Goal: Task Accomplishment & Management: Complete application form

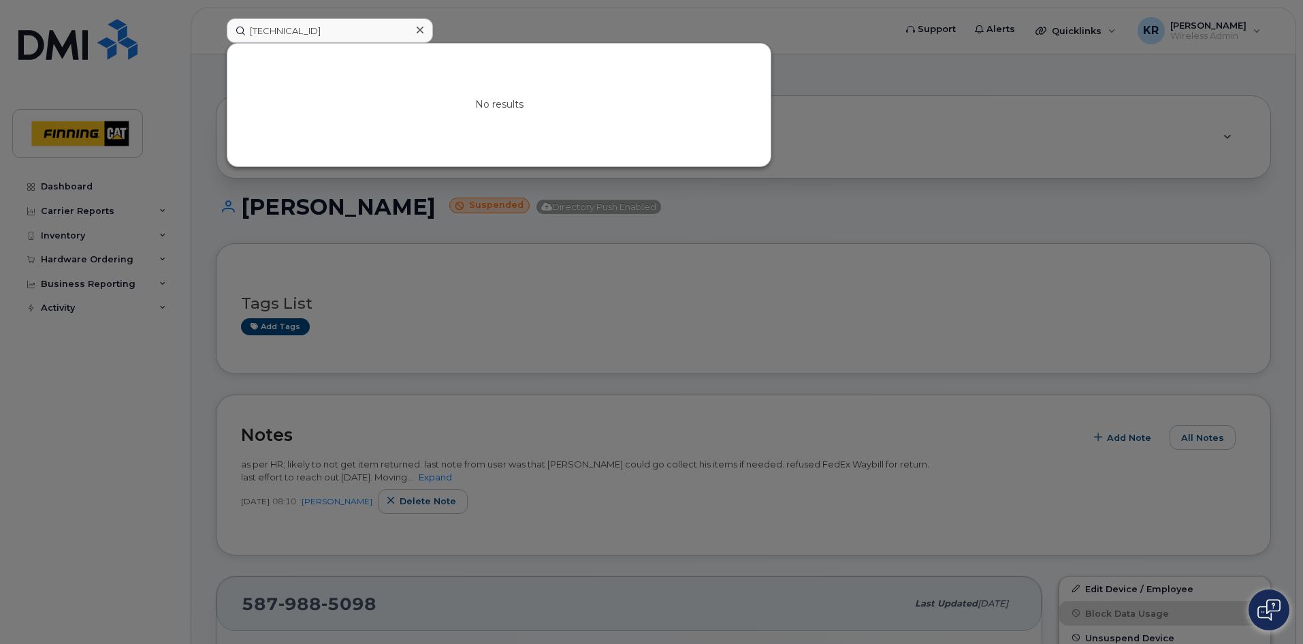
click at [381, 31] on input "8912230102351114743" at bounding box center [330, 30] width 206 height 25
drag, startPoint x: 381, startPoint y: 31, endPoint x: 212, endPoint y: 25, distance: 169.0
click at [216, 25] on div "8912230102351114743 No results" at bounding box center [556, 30] width 681 height 25
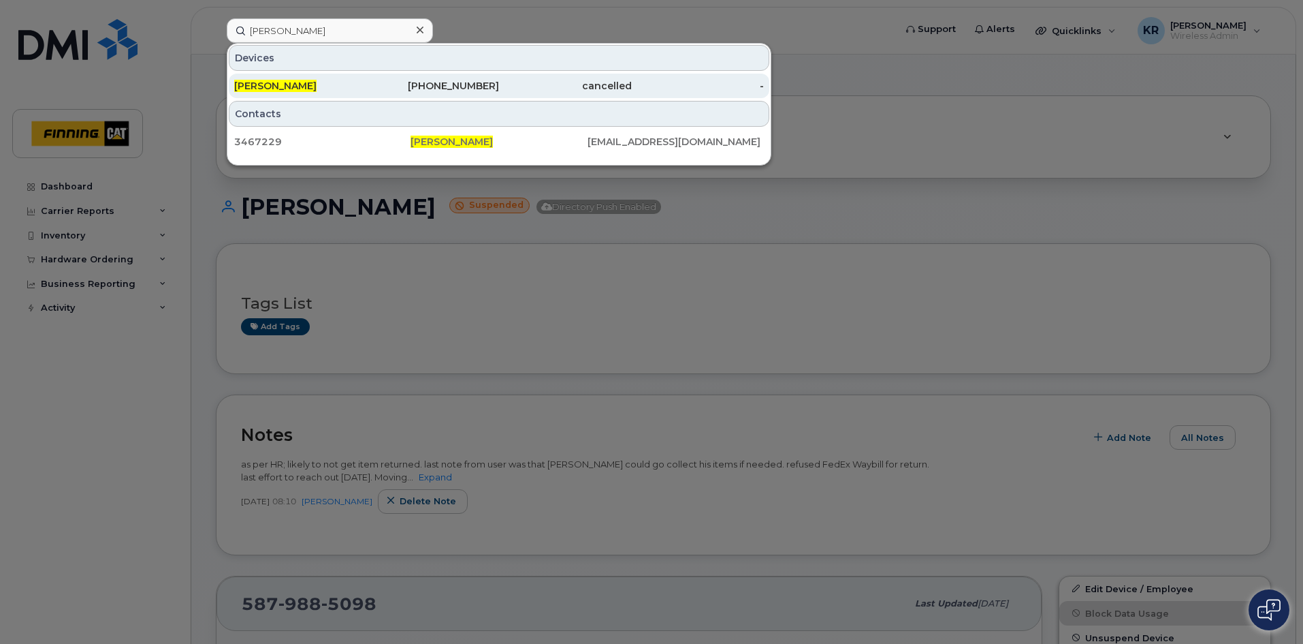
type input "brian heffel"
click at [437, 84] on div "587-645-3057" at bounding box center [433, 86] width 133 height 14
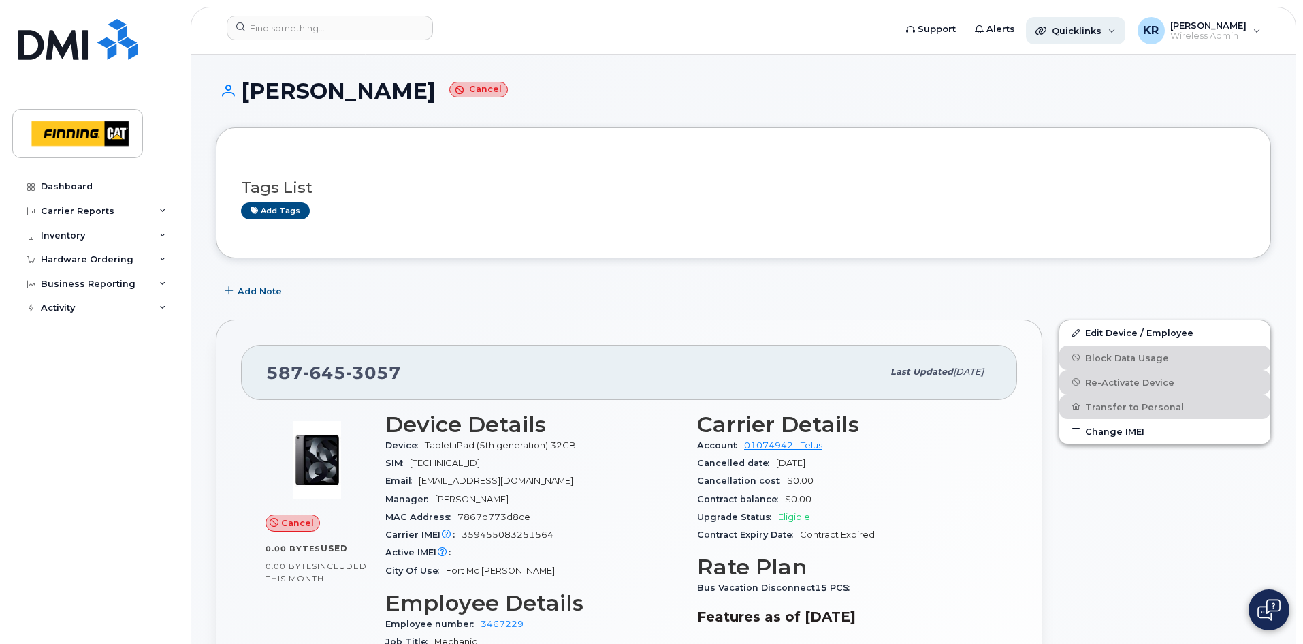
click at [1081, 34] on span "Quicklinks" at bounding box center [1077, 30] width 50 height 11
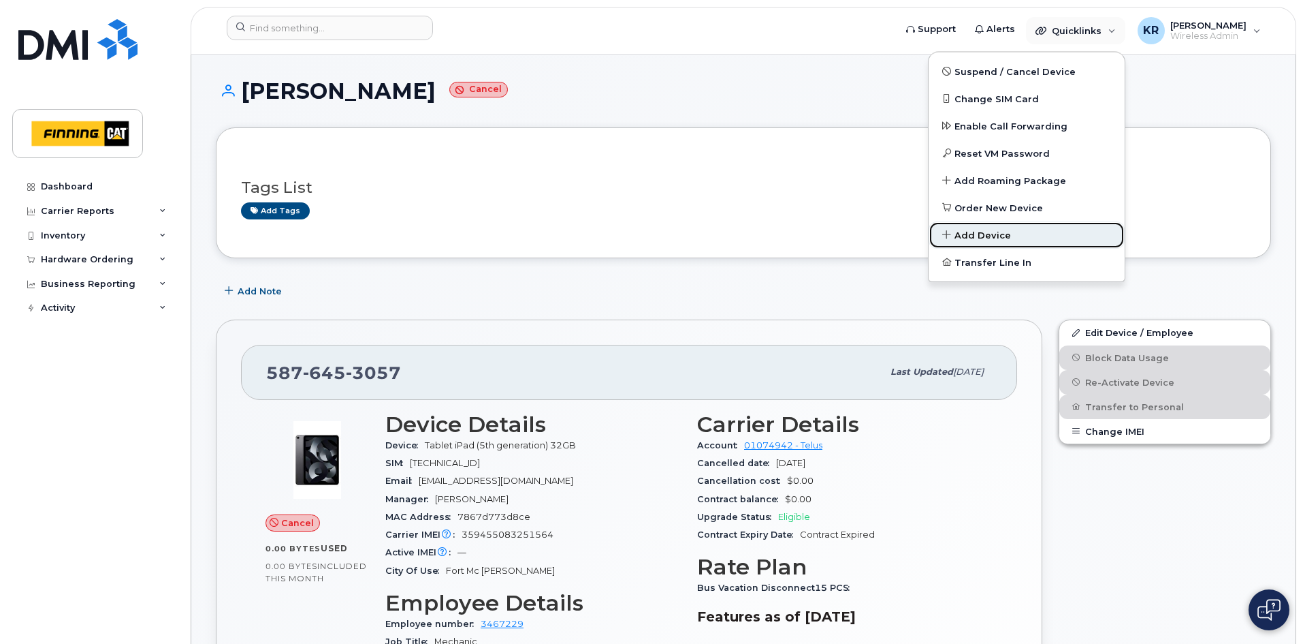
click at [1002, 231] on span "Add Device" at bounding box center [983, 236] width 57 height 14
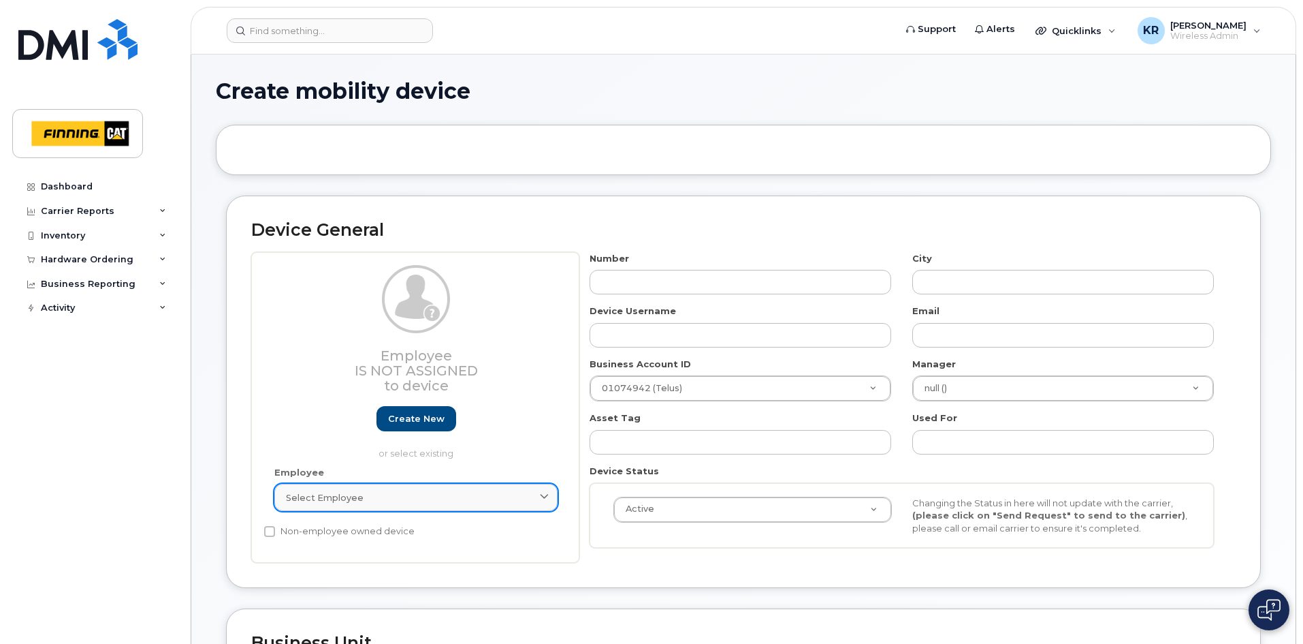
click at [377, 498] on div "Select employee" at bounding box center [416, 497] width 260 height 13
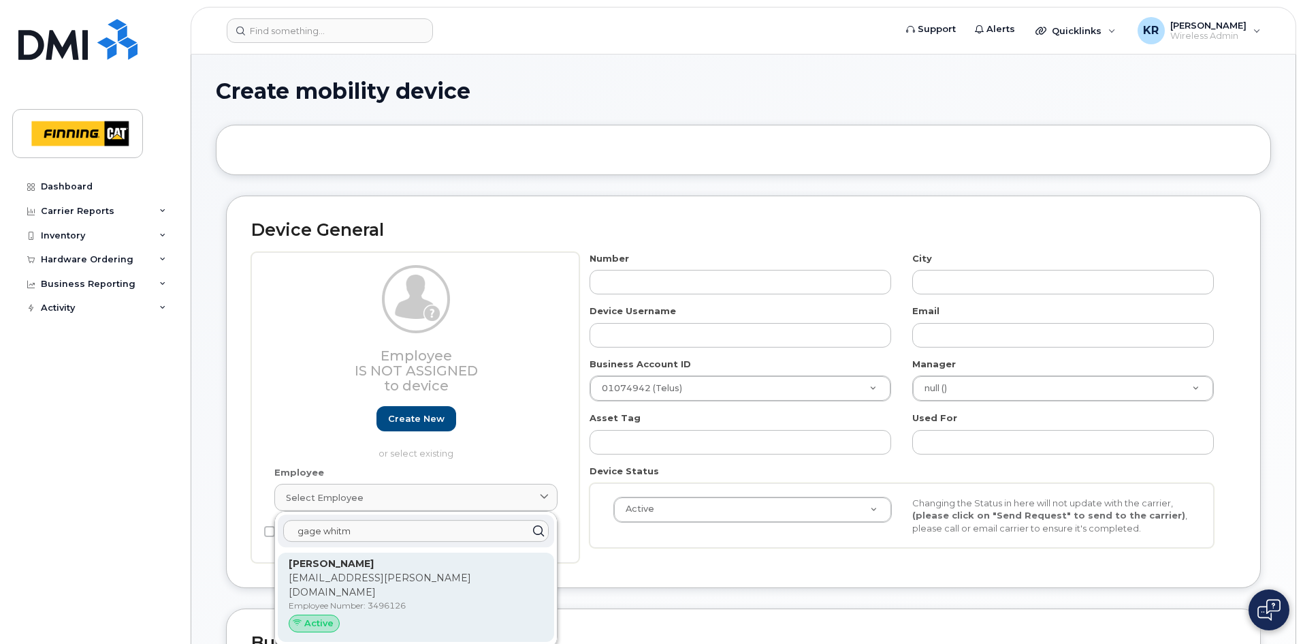
type input "gage whitm"
click at [370, 580] on p "Gage.Whitmore@finning.com" at bounding box center [416, 585] width 255 height 29
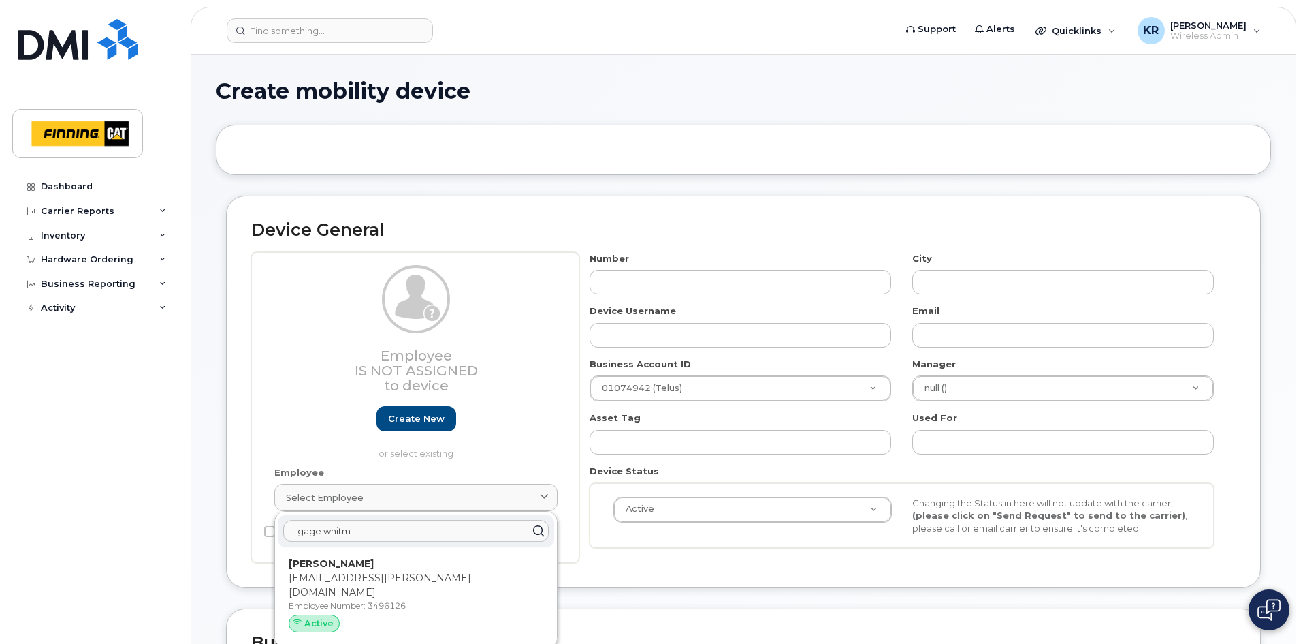
type input "Gage Whitmore"
type input "gage.whitmore@finning.com"
type input "3496126"
type input "34126"
type input "34311"
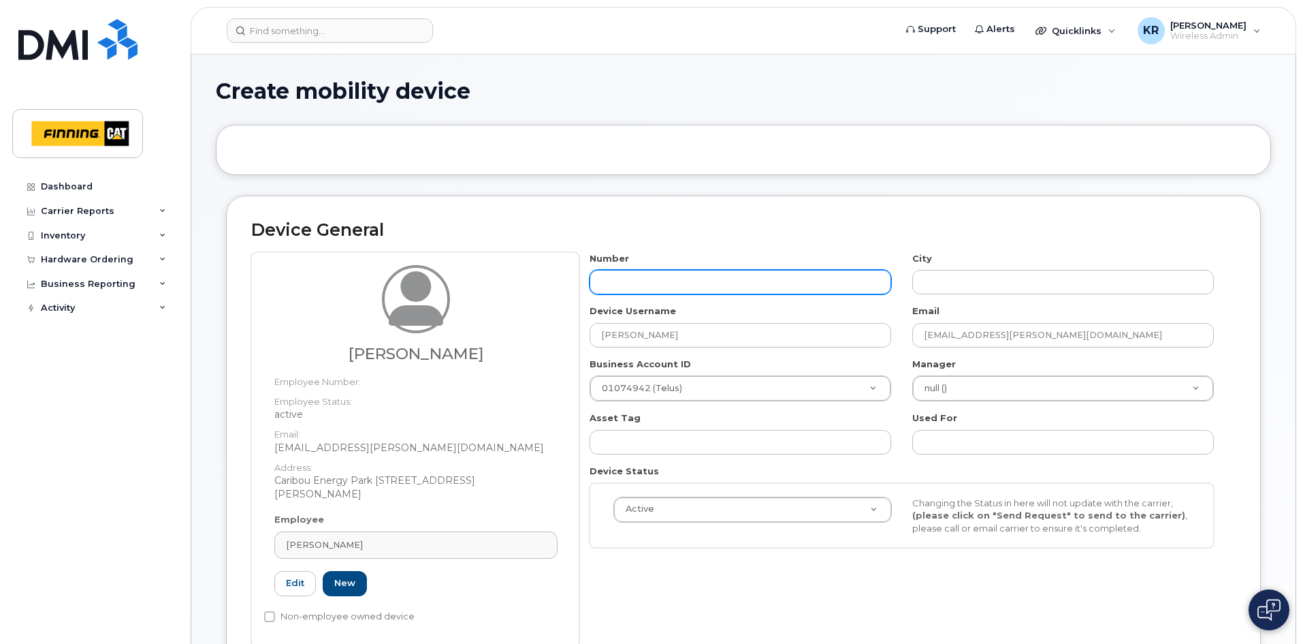
click at [646, 282] on input "text" at bounding box center [741, 282] width 302 height 25
type input "587"
type input "?"
type input "587-372-1938"
type input "[GEOGRAPHIC_DATA]"
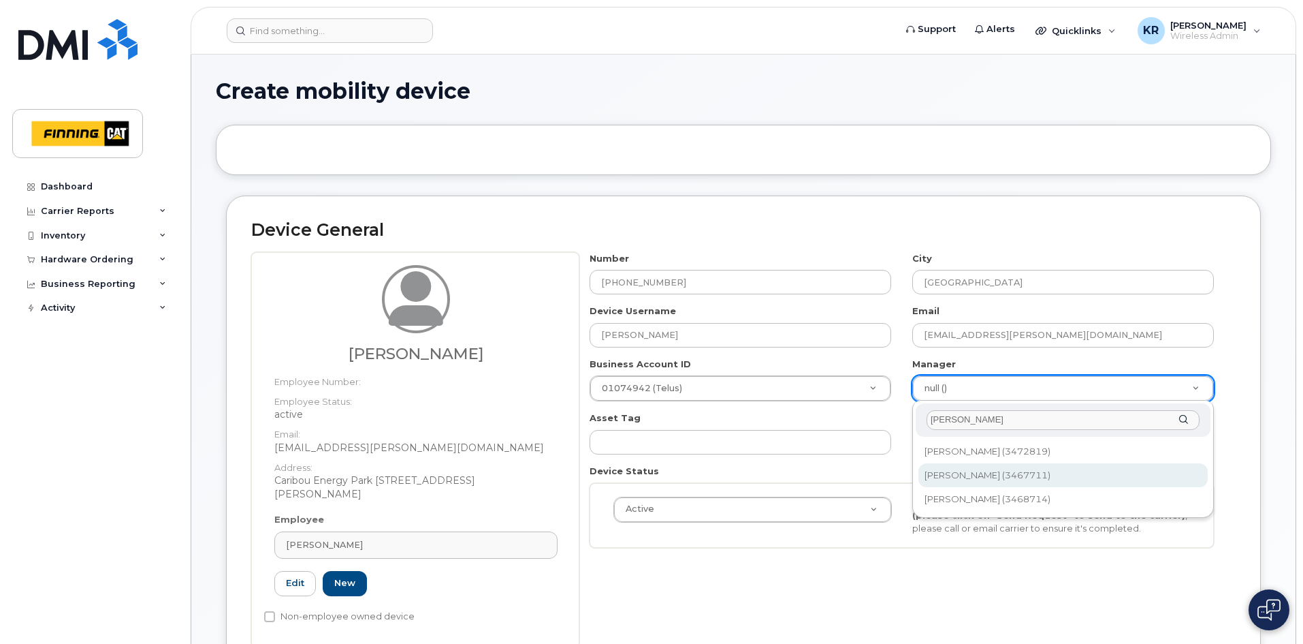
type input "kerry"
type input "56029"
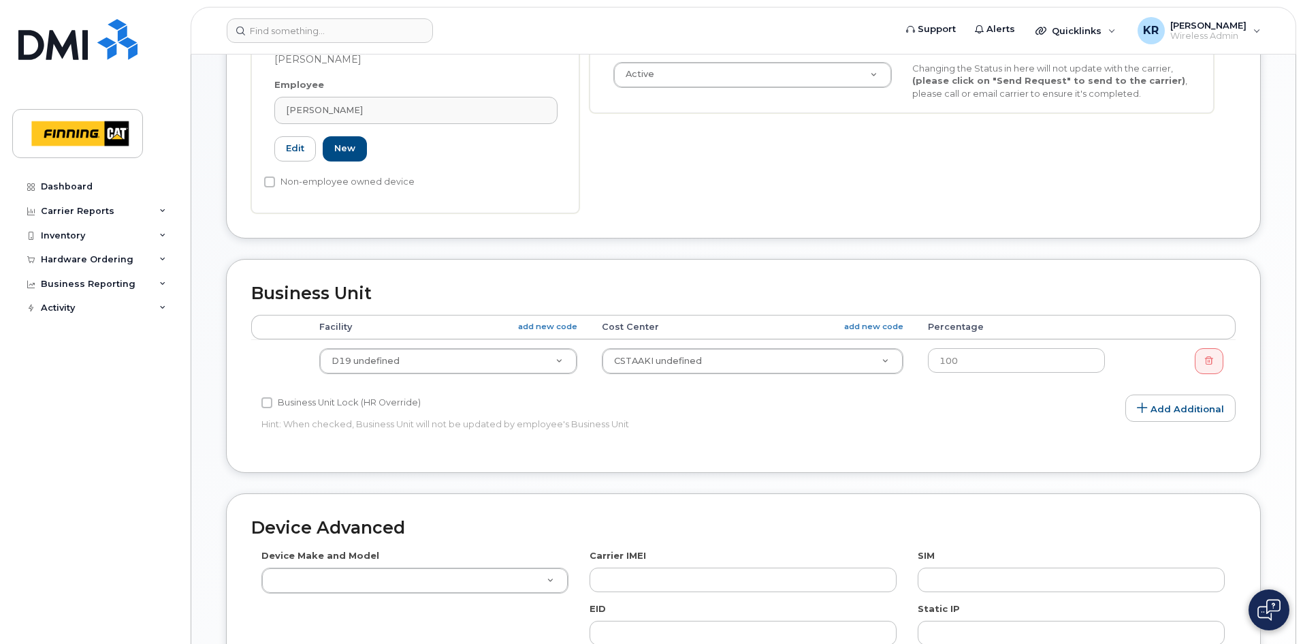
scroll to position [477, 0]
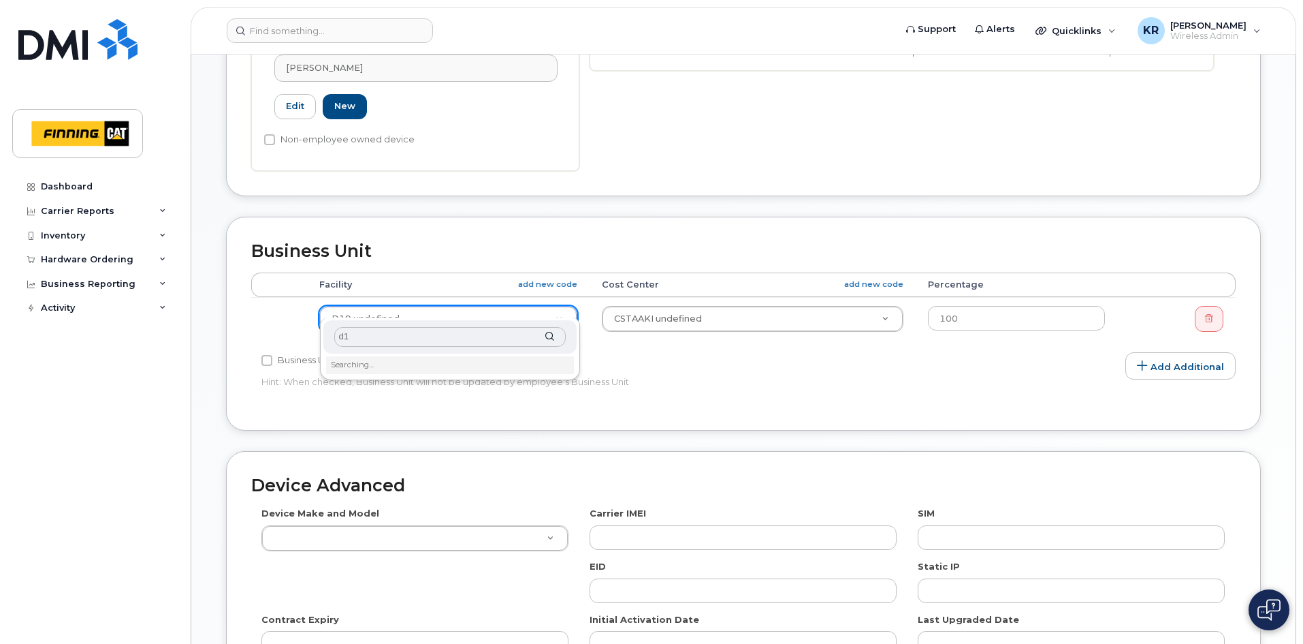
type input "d19"
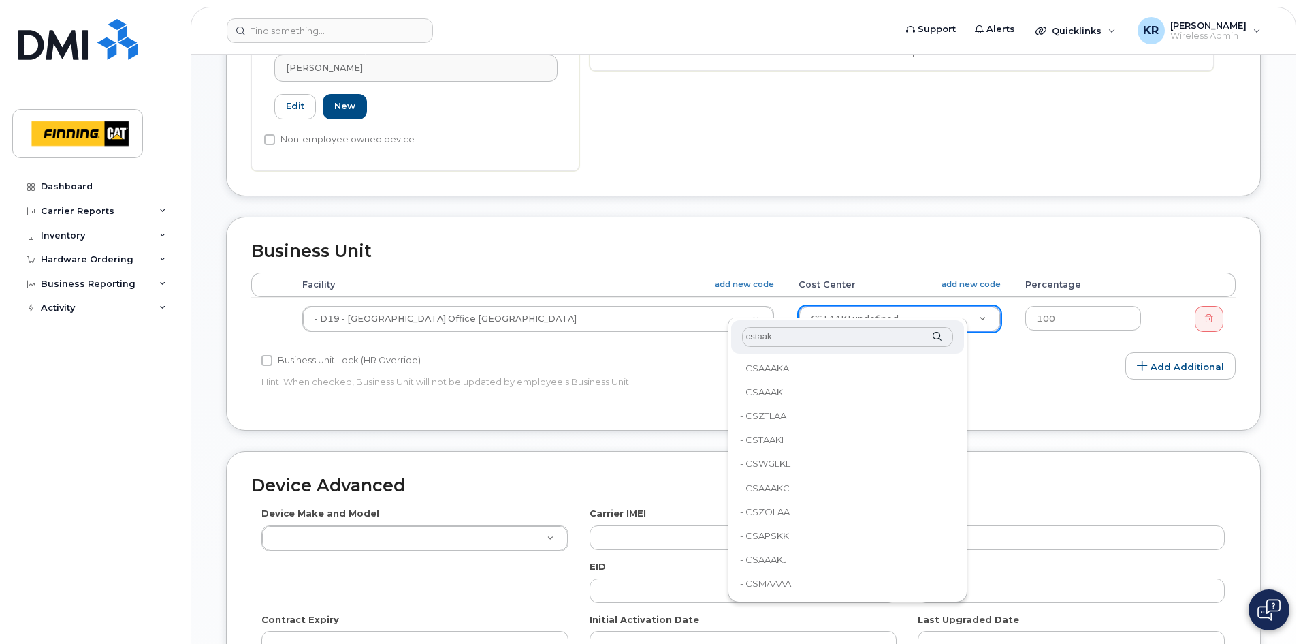
type input "cstaaki"
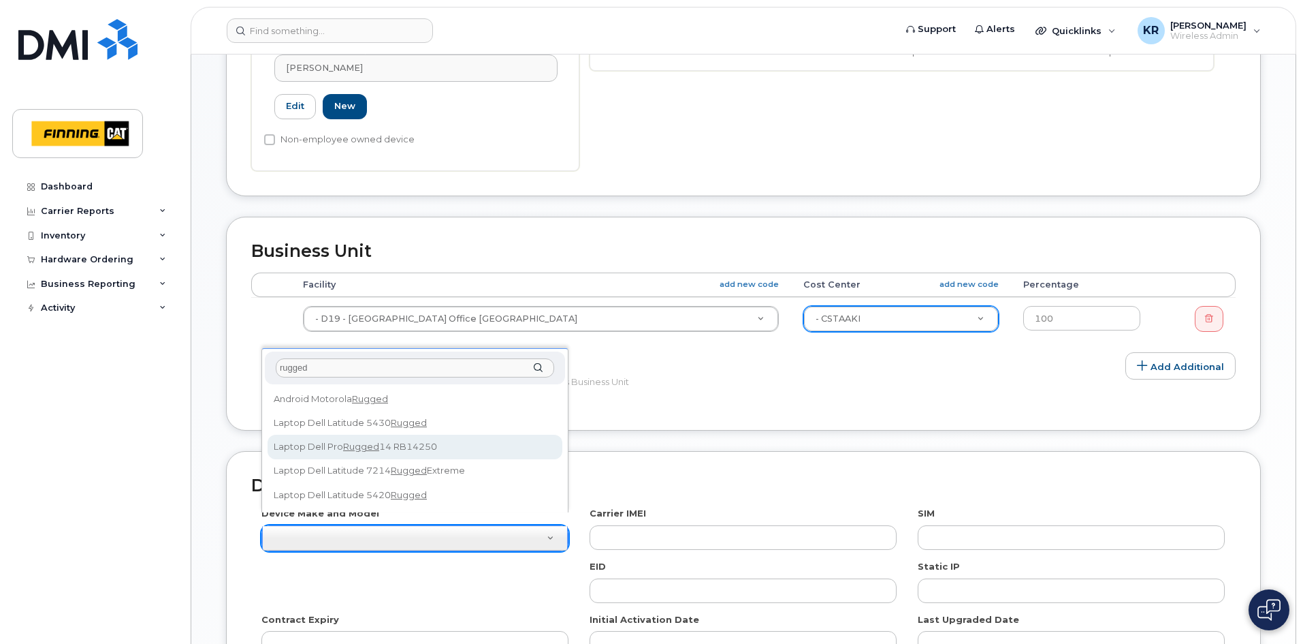
type input "rugged"
select select "2895"
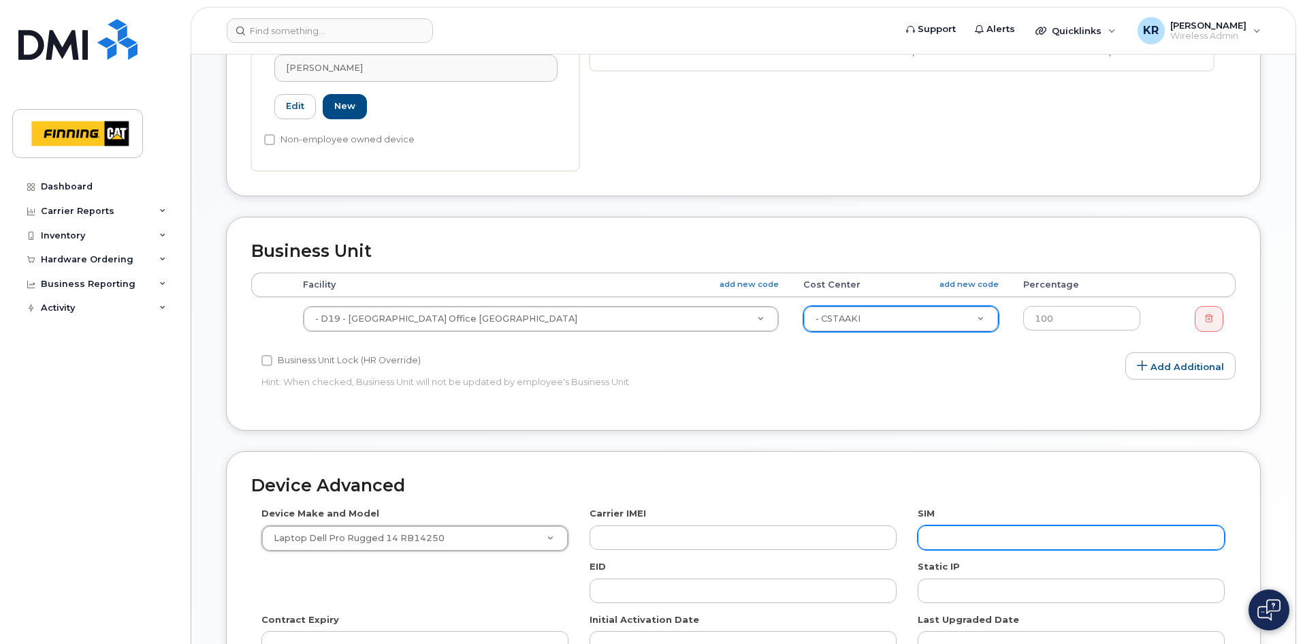
click at [1030, 525] on input "text" at bounding box center [1071, 537] width 307 height 25
click at [970, 527] on input "text" at bounding box center [1071, 537] width 307 height 25
paste input "8912230102351114743"
type input "8912230102351114743"
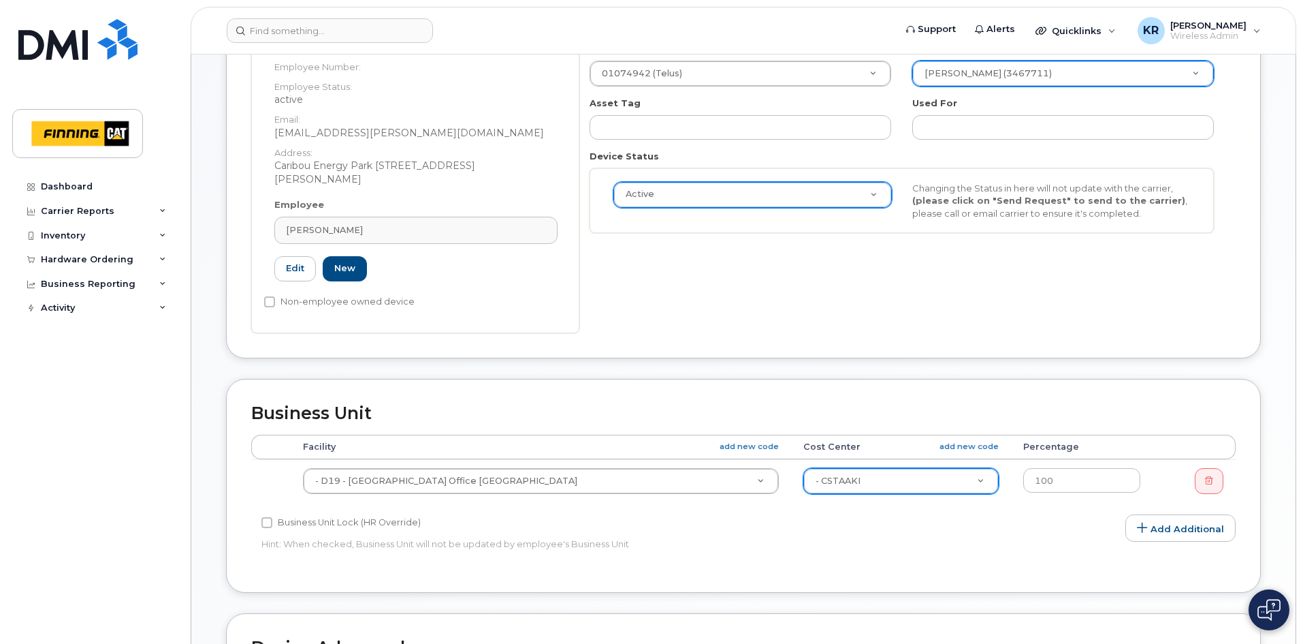
scroll to position [204, 0]
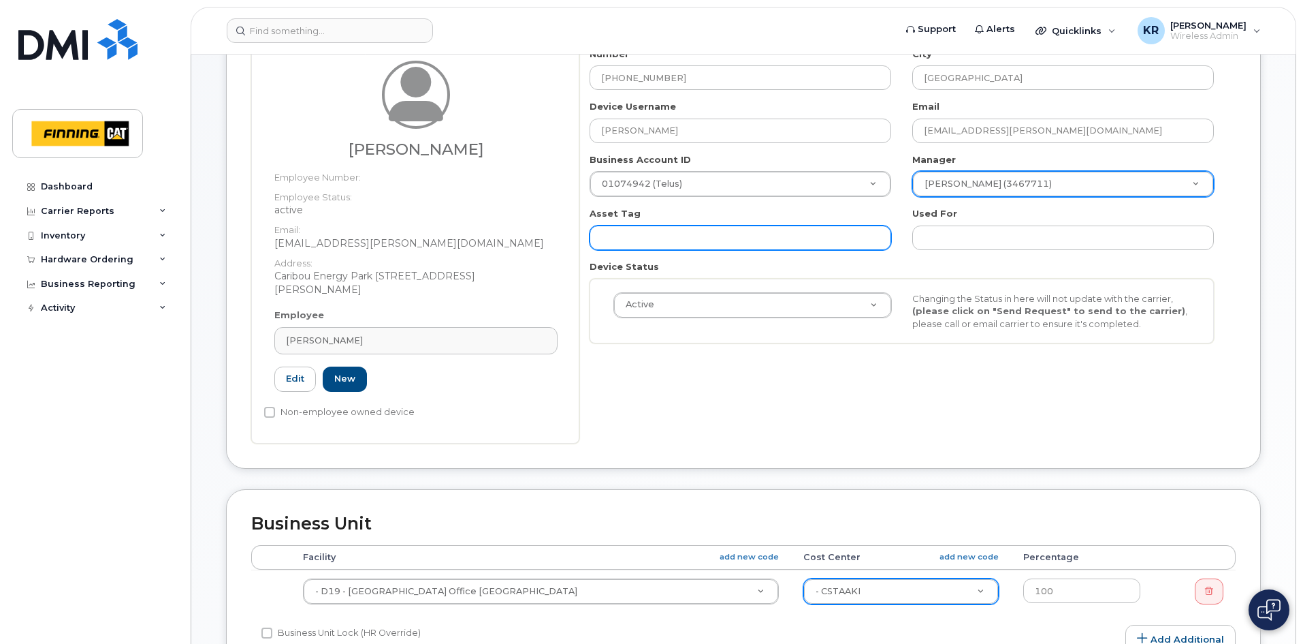
click at [657, 241] on input "text" at bounding box center [741, 237] width 302 height 25
paste input "CA-3FNVC54"
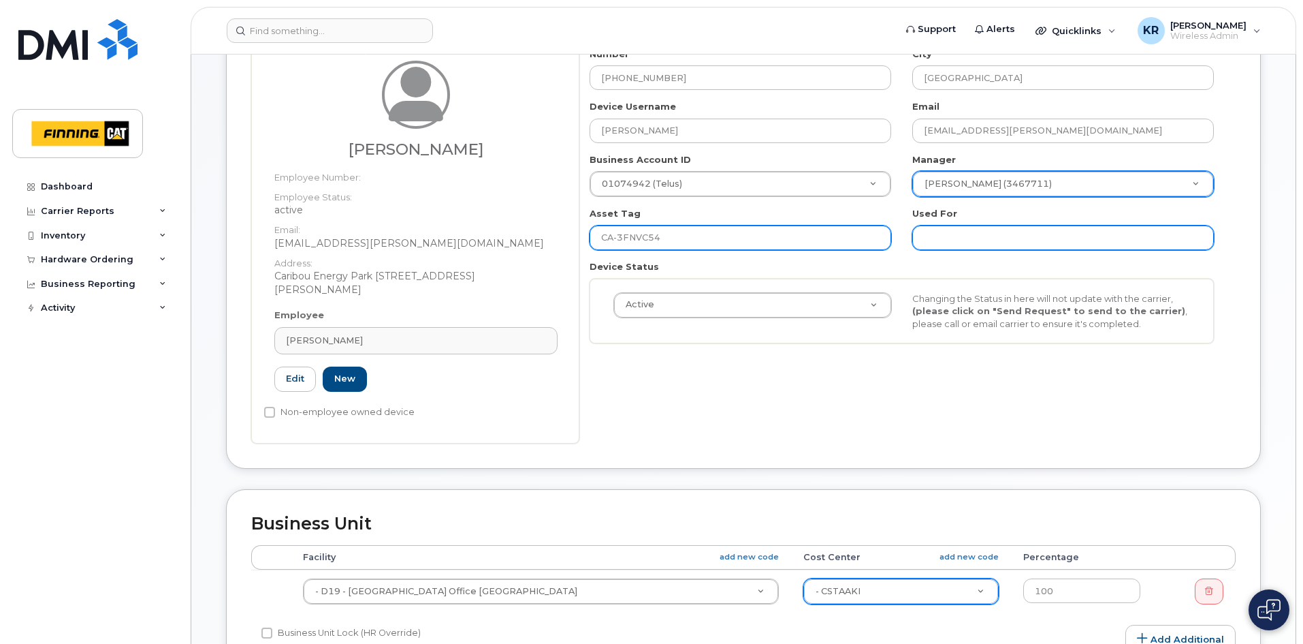
type input "CA-3FNVC54"
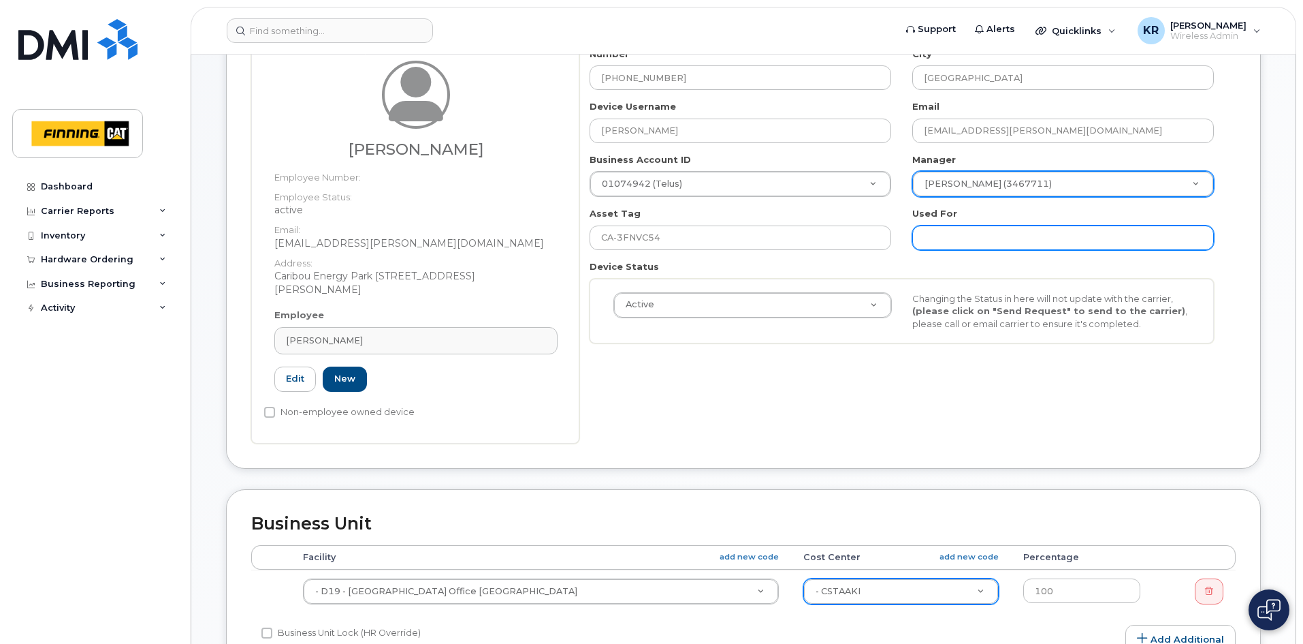
click at [936, 238] on input "text" at bounding box center [1064, 237] width 302 height 25
paste input "CA-3FNVC54"
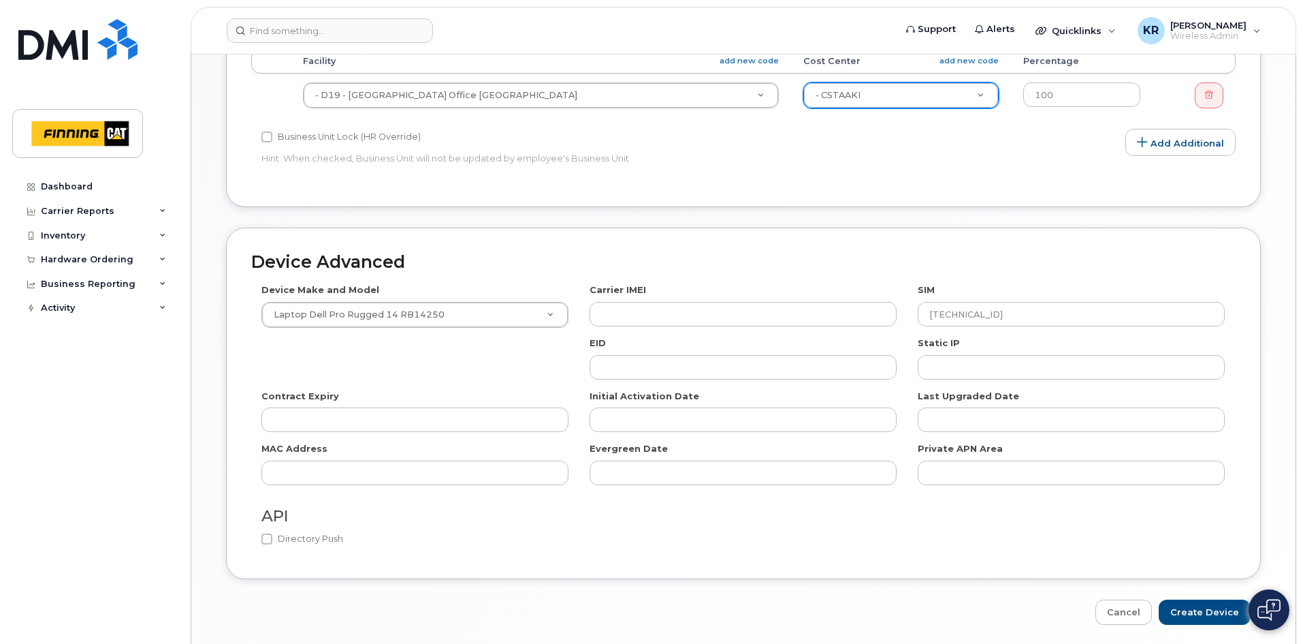
scroll to position [735, 0]
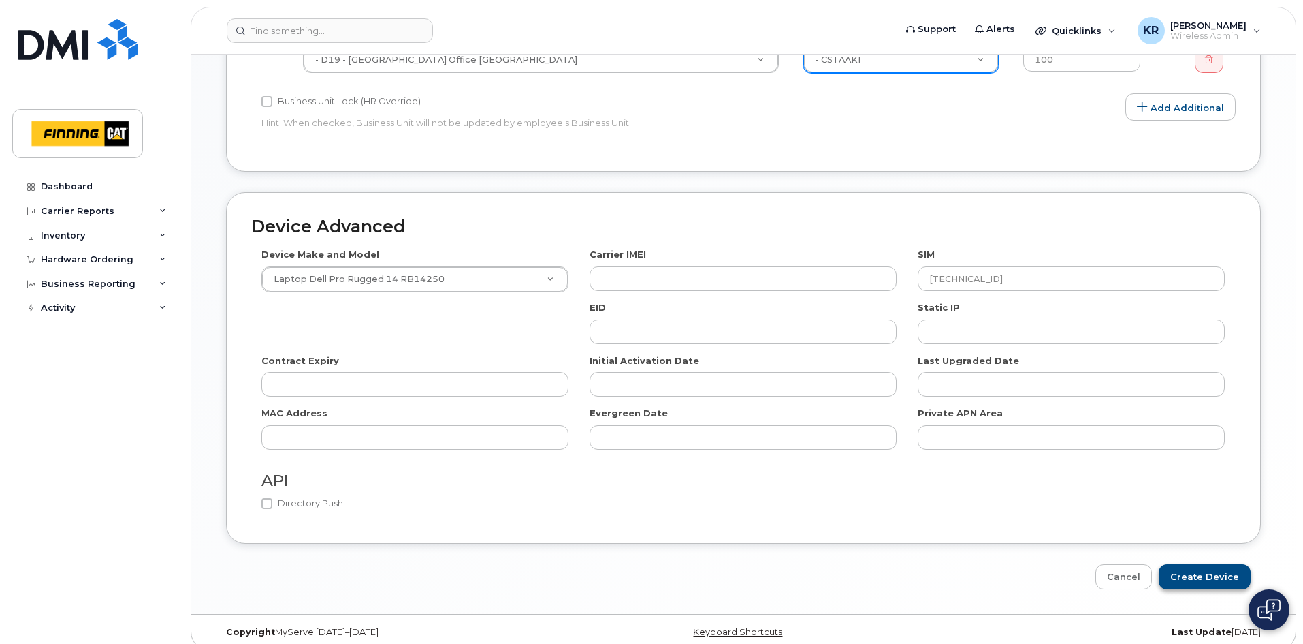
type input "CA-3FNVC54"
click at [1217, 565] on input "Create Device" at bounding box center [1205, 576] width 92 height 25
type input "Saving..."
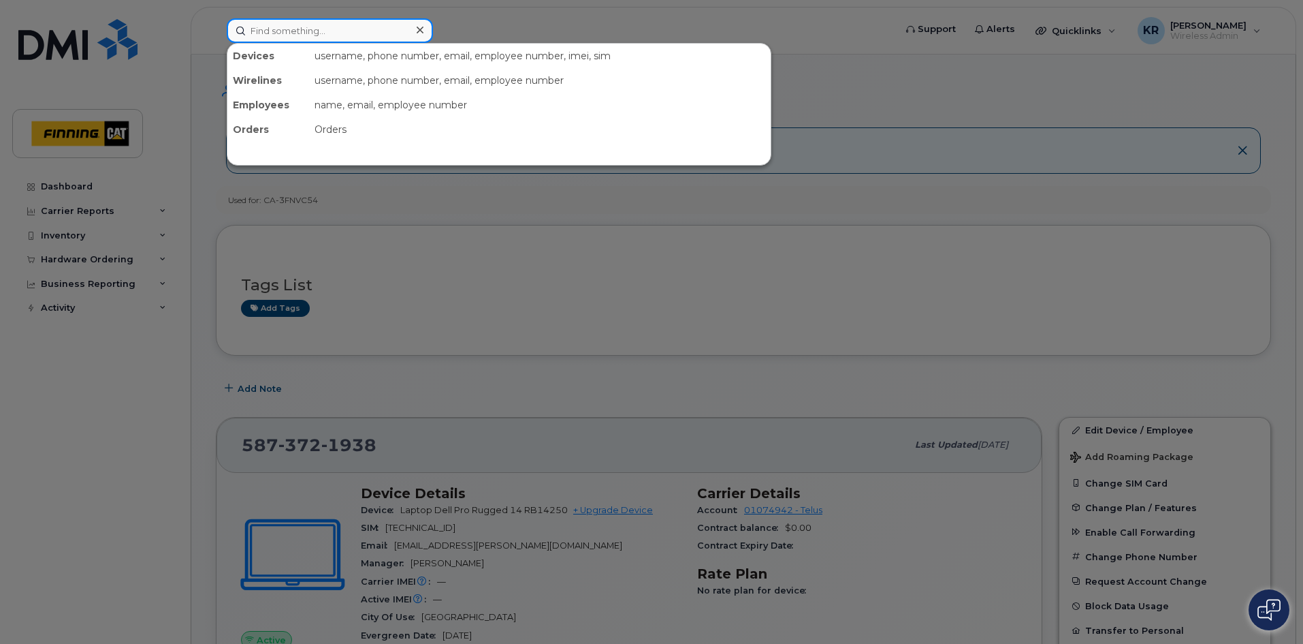
click at [253, 32] on input at bounding box center [330, 30] width 206 height 25
paste input "Adeline Imfurayabo"
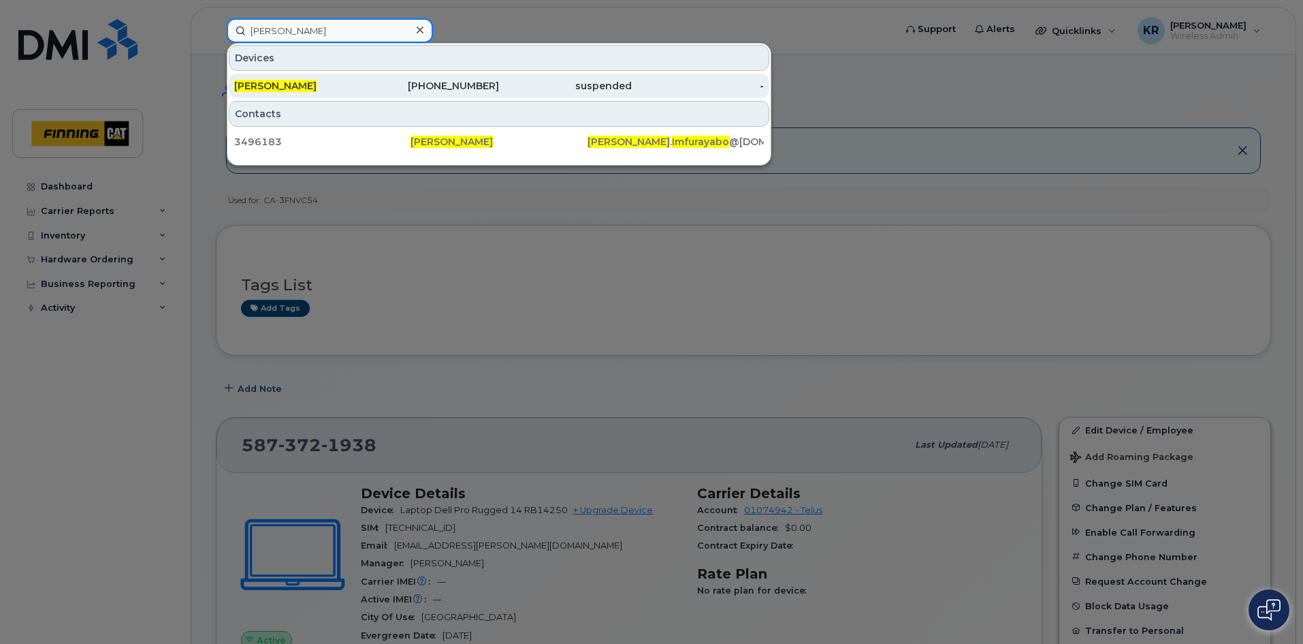
type input "Adeline Imfurayabo"
click at [504, 89] on div "suspended" at bounding box center [565, 86] width 133 height 14
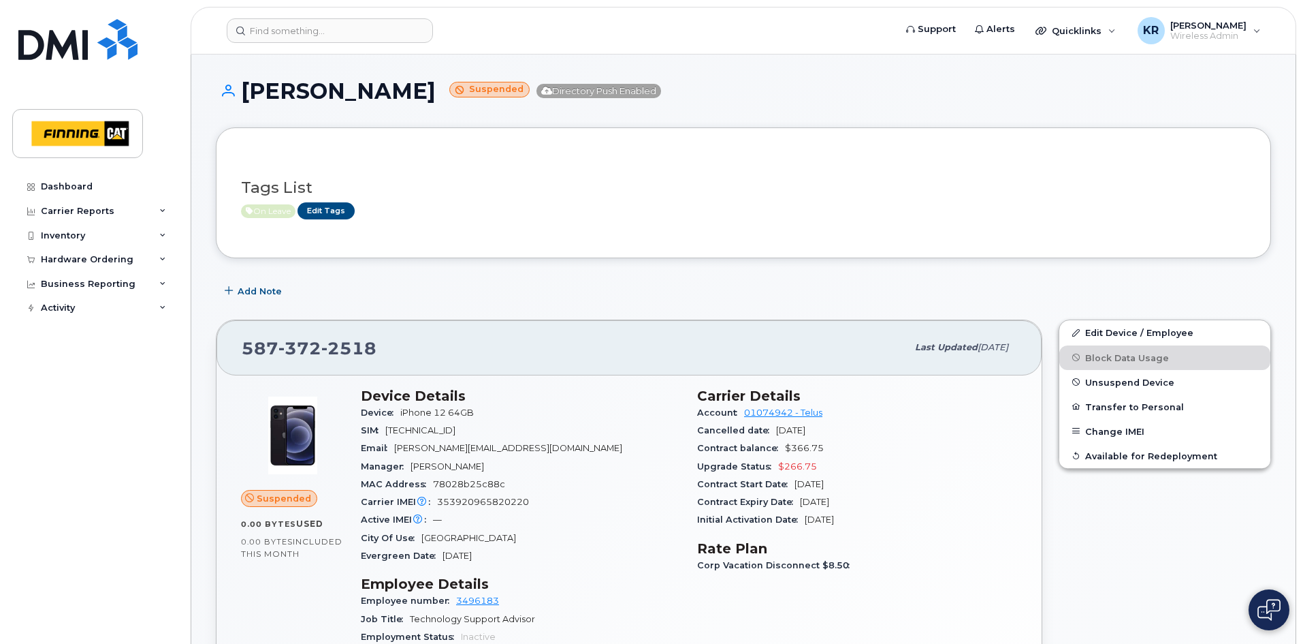
drag, startPoint x: 243, startPoint y: 87, endPoint x: 460, endPoint y: 78, distance: 217.4
click at [460, 79] on h1 "[PERSON_NAME] Suspended Directory Push Enabled" at bounding box center [744, 91] width 1056 height 24
copy h1 "[PERSON_NAME]"
